Goal: Find specific page/section: Find specific page/section

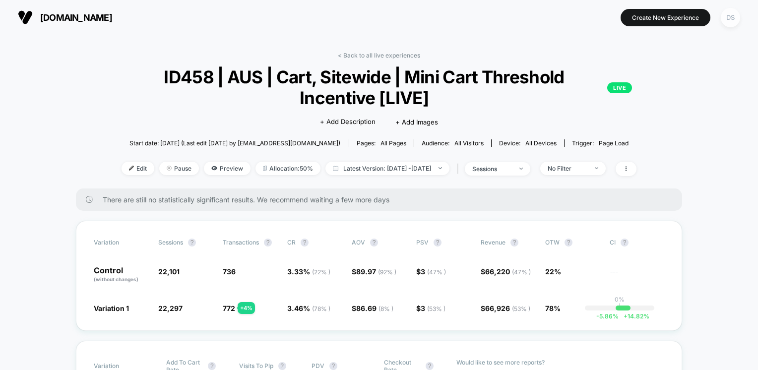
click at [731, 21] on div "DS" at bounding box center [730, 17] width 19 height 19
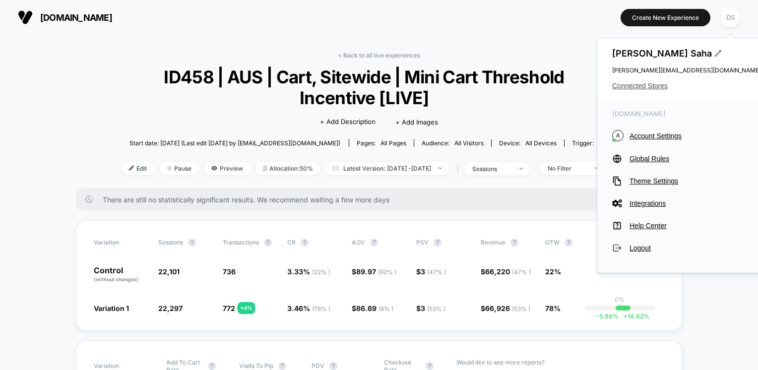
click at [639, 84] on span "Connected Stores" at bounding box center [686, 86] width 149 height 8
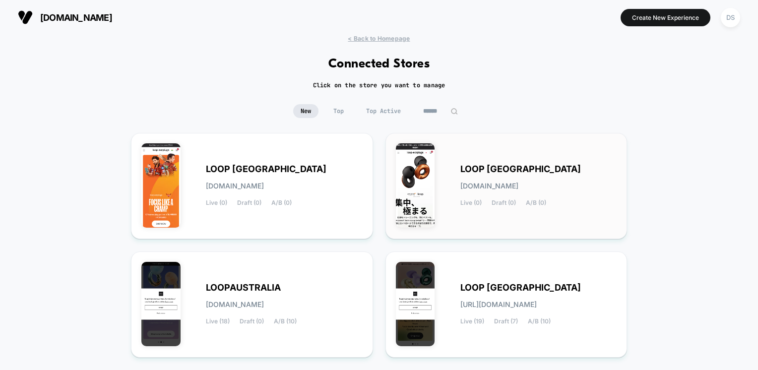
scroll to position [186, 0]
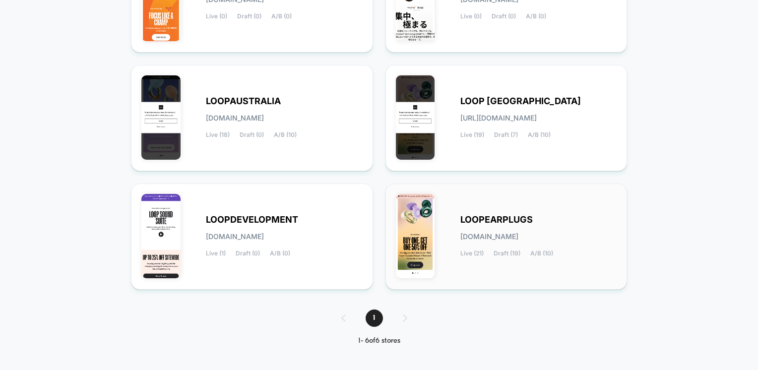
click at [476, 225] on div "LOOPEARPLUGS [DOMAIN_NAME] Live (21) Draft (19) A/B (10)" at bounding box center [538, 236] width 157 height 41
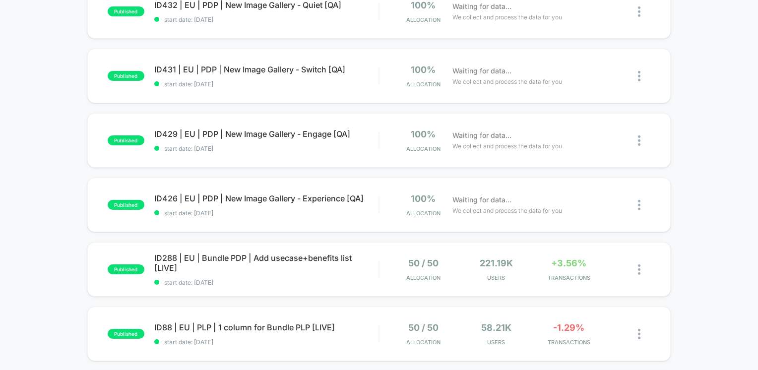
scroll to position [595, 0]
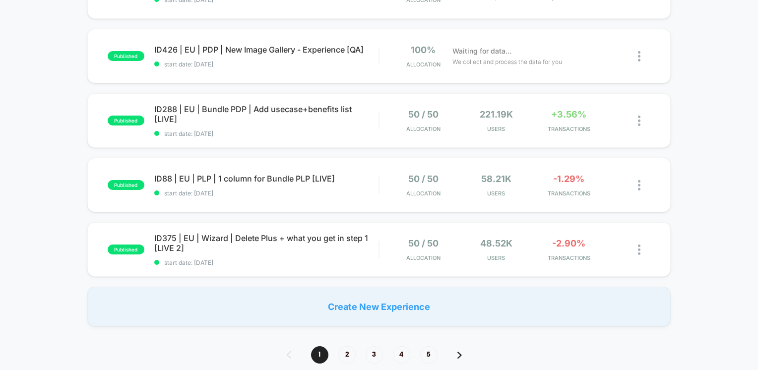
click at [350, 350] on span "2" at bounding box center [346, 354] width 17 height 17
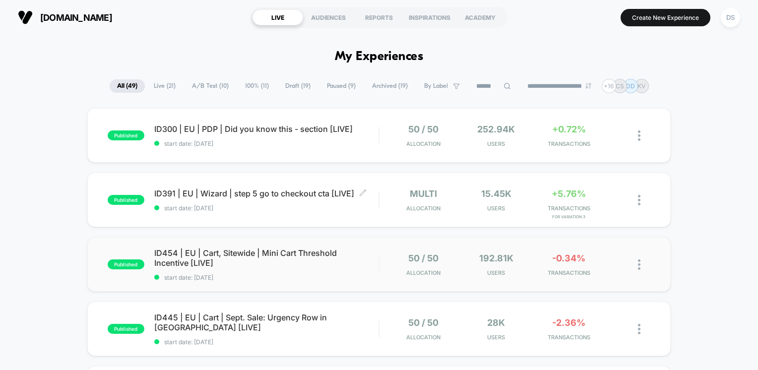
scroll to position [0, 0]
click at [292, 253] on span "ID454 | EU | Cart, Sitewide | Mini Cart Threshold Incentive [LIVE] Click to edi…" at bounding box center [266, 258] width 225 height 20
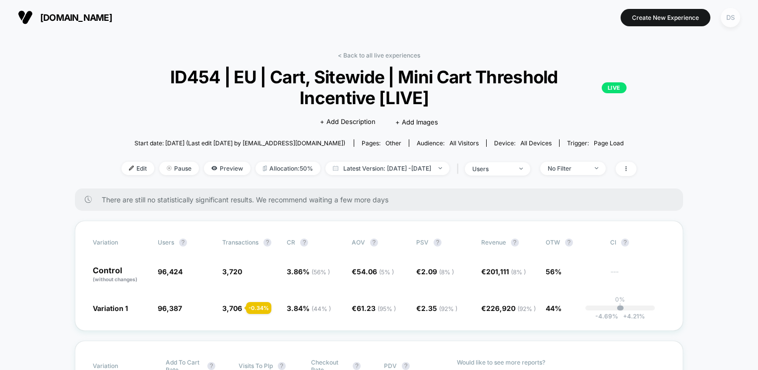
click at [735, 18] on div "DS" at bounding box center [730, 17] width 19 height 19
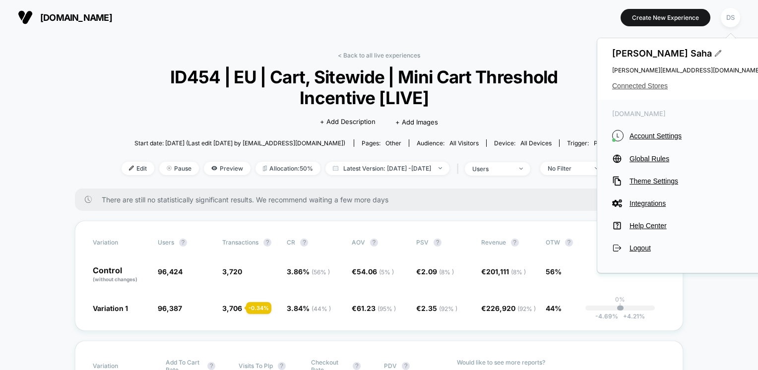
click at [646, 88] on span "Connected Stores" at bounding box center [686, 86] width 149 height 8
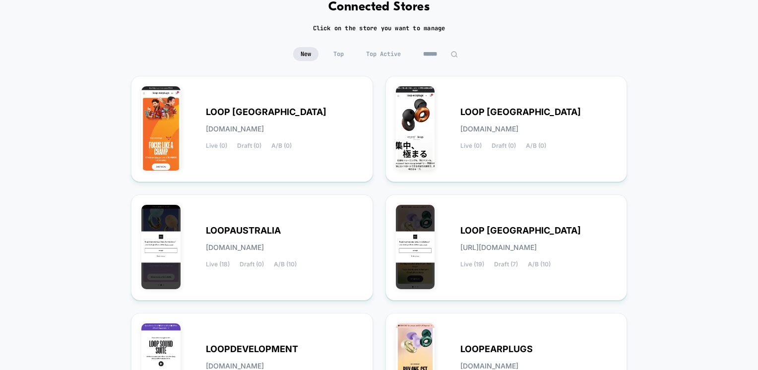
scroll to position [99, 0]
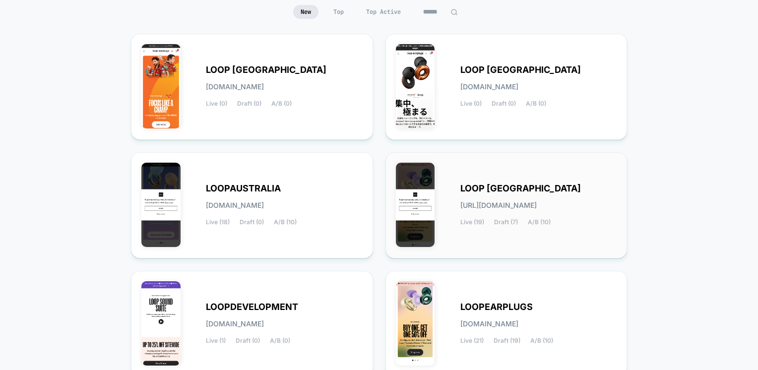
click at [489, 192] on span "LOOP [GEOGRAPHIC_DATA]" at bounding box center [520, 188] width 121 height 7
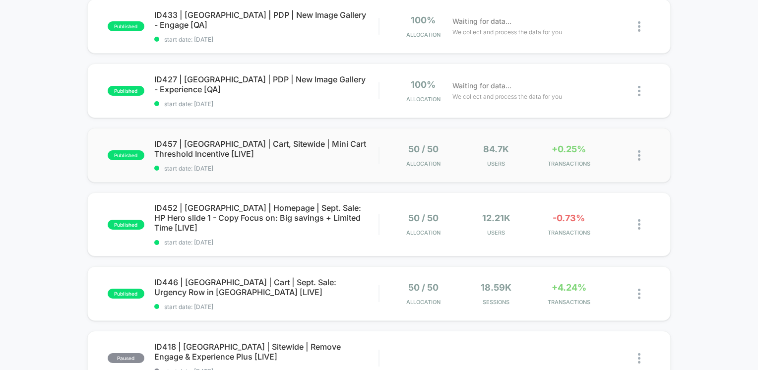
scroll to position [500, 0]
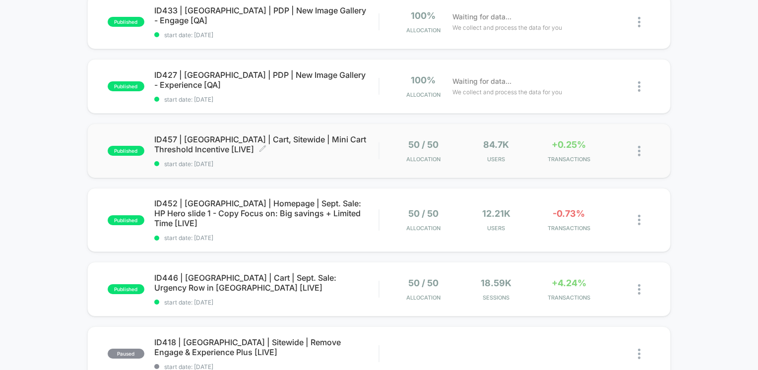
click at [292, 142] on span "ID457 | [GEOGRAPHIC_DATA] | Cart, Sitewide | Mini Cart Threshold Incentive [LIV…" at bounding box center [266, 144] width 225 height 20
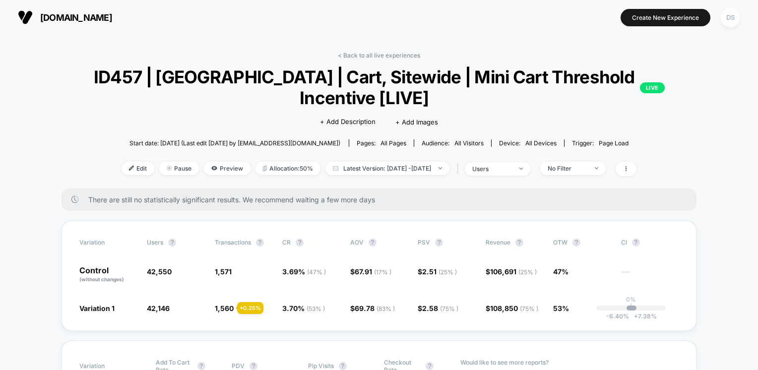
click at [730, 19] on div "DS" at bounding box center [730, 17] width 19 height 19
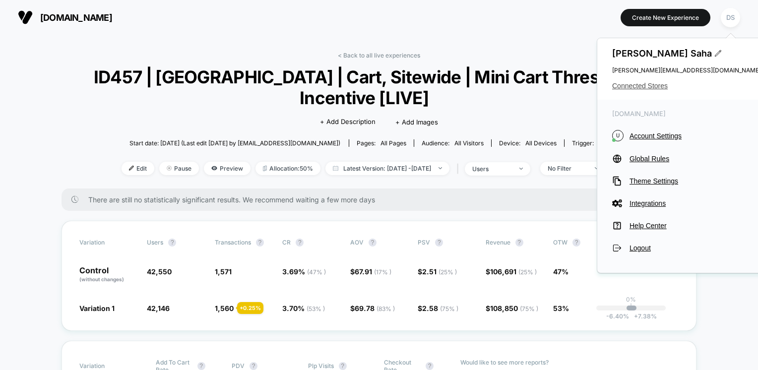
click at [618, 86] on span "Connected Stores" at bounding box center [686, 86] width 149 height 8
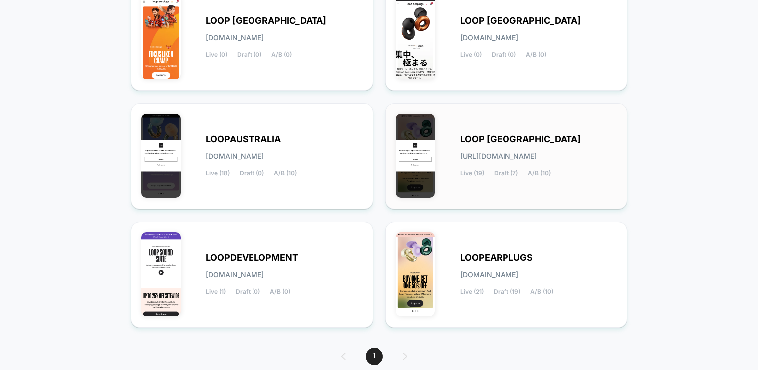
scroll to position [149, 0]
click at [490, 263] on div "LOOPEARPLUGS [DOMAIN_NAME] Live (21) Draft (19) A/B (10)" at bounding box center [538, 274] width 157 height 41
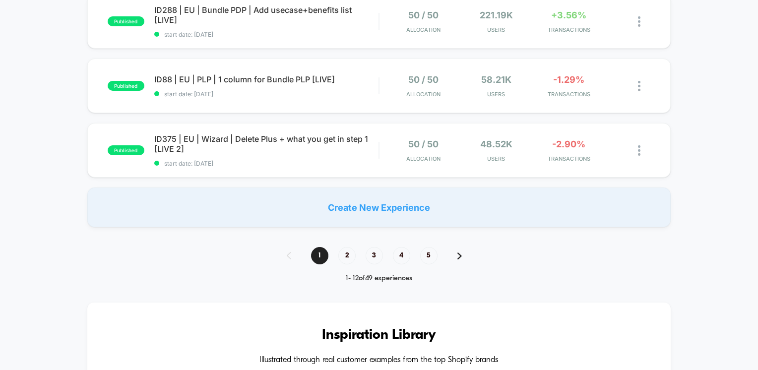
scroll to position [744, 0]
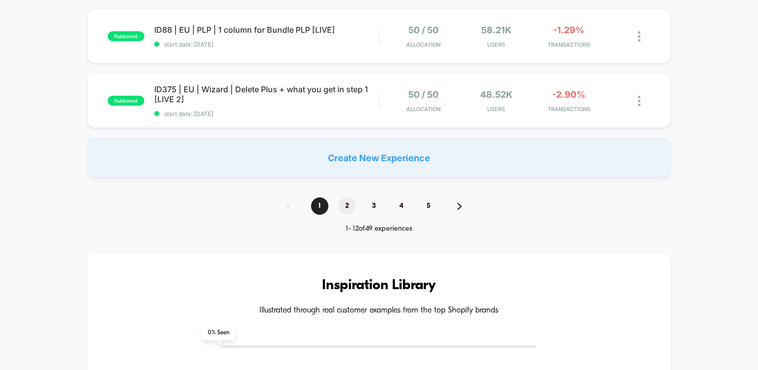
click at [343, 207] on span "2" at bounding box center [346, 205] width 17 height 17
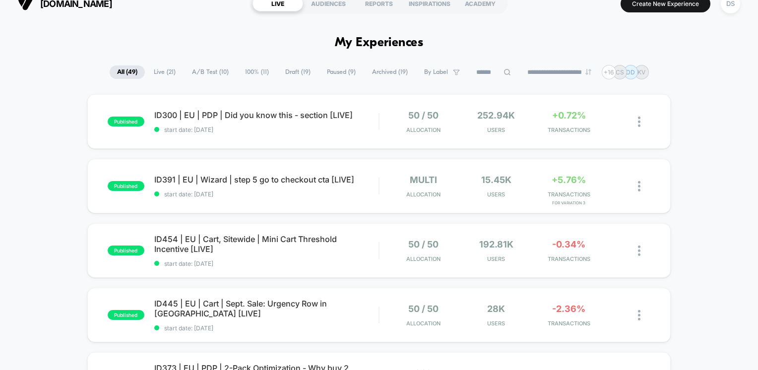
scroll to position [12, 0]
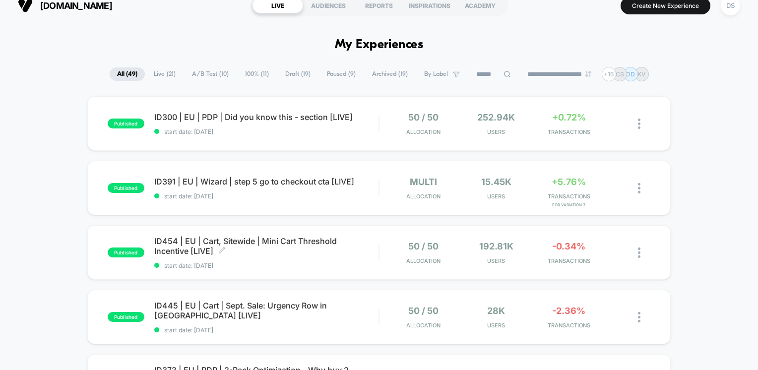
drag, startPoint x: 285, startPoint y: 241, endPoint x: 285, endPoint y: 257, distance: 16.9
click at [285, 257] on div "ID454 | EU | Cart, Sitewide | Mini Cart Threshold Incentive [LIVE] Click to edi…" at bounding box center [266, 252] width 225 height 33
